Goal: Task Accomplishment & Management: Use online tool/utility

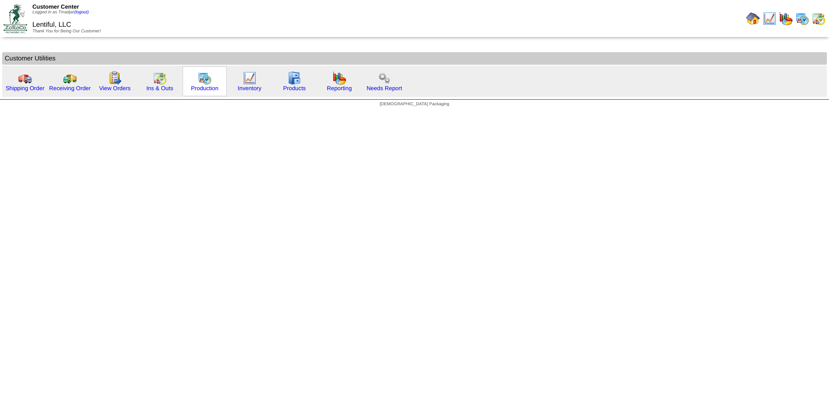
click at [199, 79] on img at bounding box center [205, 78] width 14 height 14
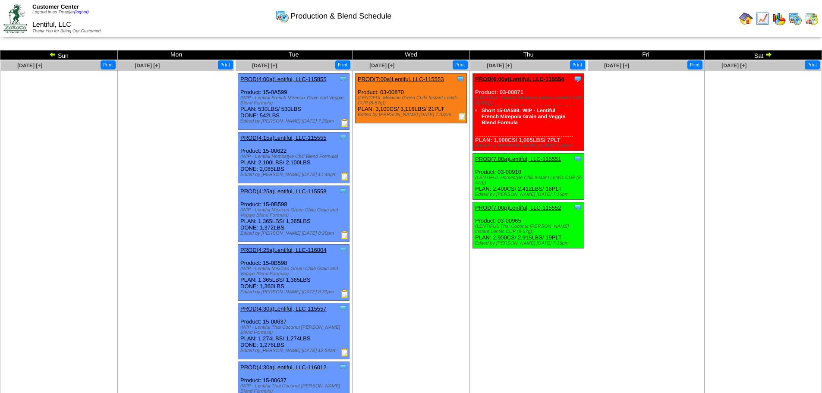
click at [460, 119] on img at bounding box center [462, 116] width 9 height 9
click at [463, 117] on img at bounding box center [462, 116] width 9 height 9
click at [446, 164] on ul "Clone Item PROD(7:00a)Lentiful, LLC-115553 Lentiful, LLC ScheduleID: 115553 437…" at bounding box center [411, 138] width 116 height 130
